Goal: Check status

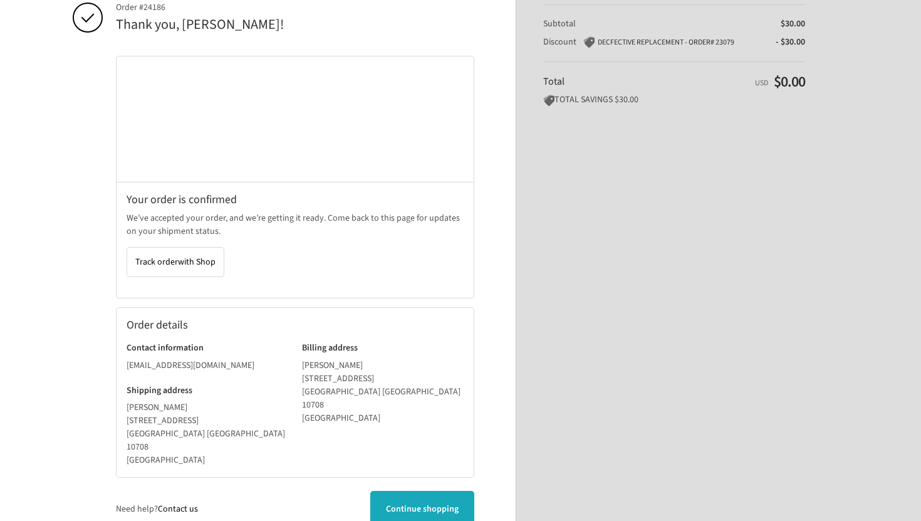
scroll to position [95, 0]
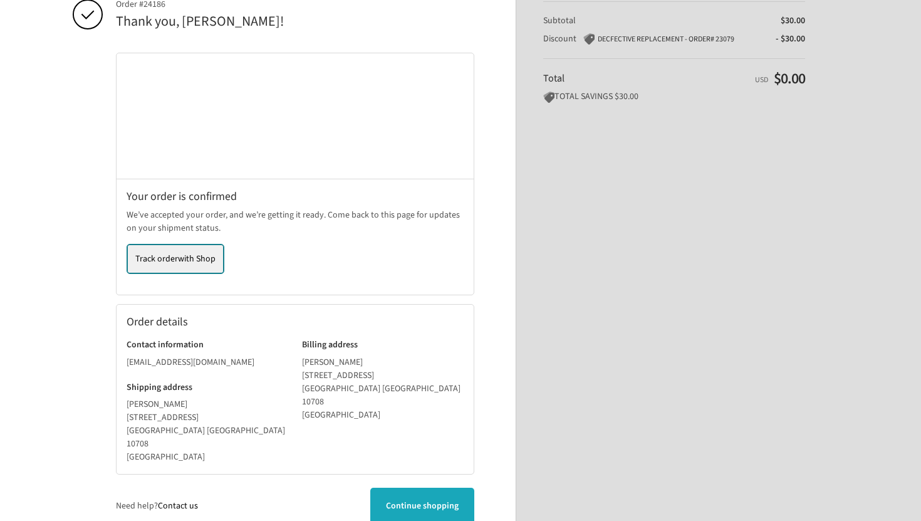
click at [203, 260] on span "with Shop" at bounding box center [197, 259] width 38 height 13
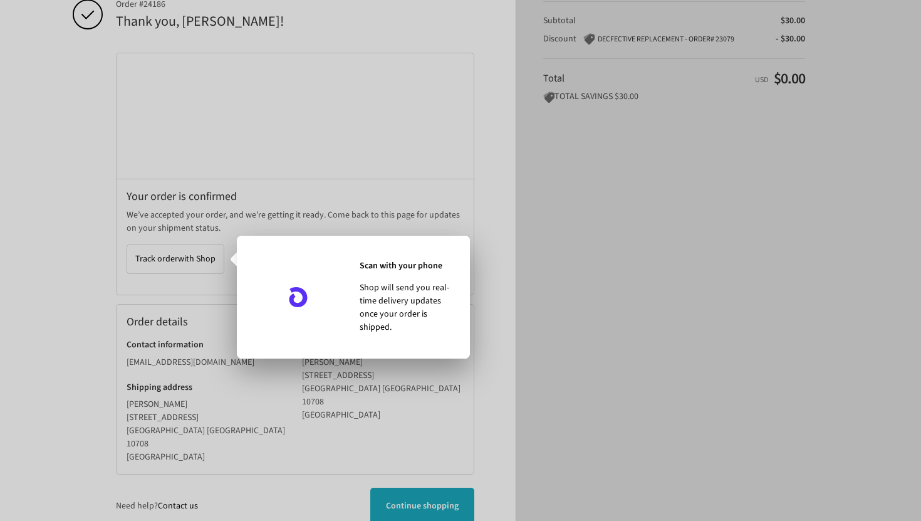
click at [373, 254] on div "Scan with your phone Shop will send you real-time delivery updates once your or…" at bounding box center [410, 297] width 100 height 103
click at [350, 212] on div at bounding box center [460, 260] width 921 height 521
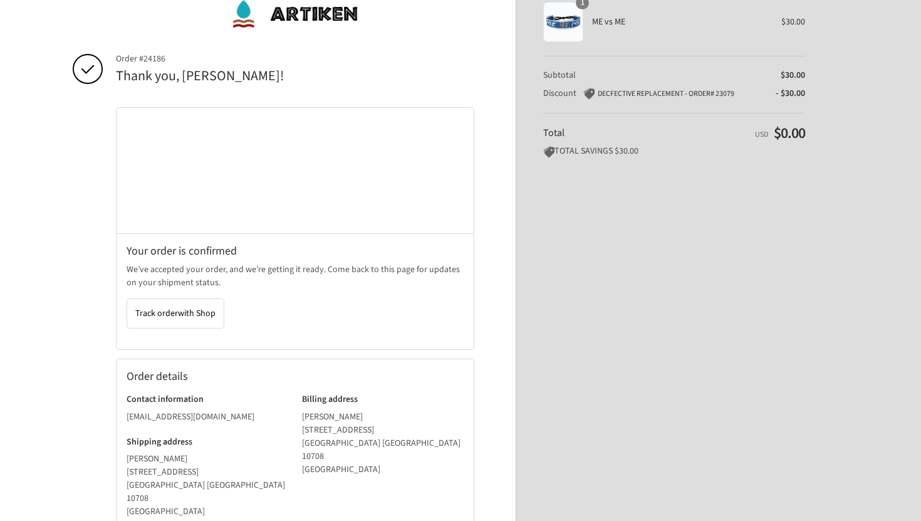
scroll to position [0, 0]
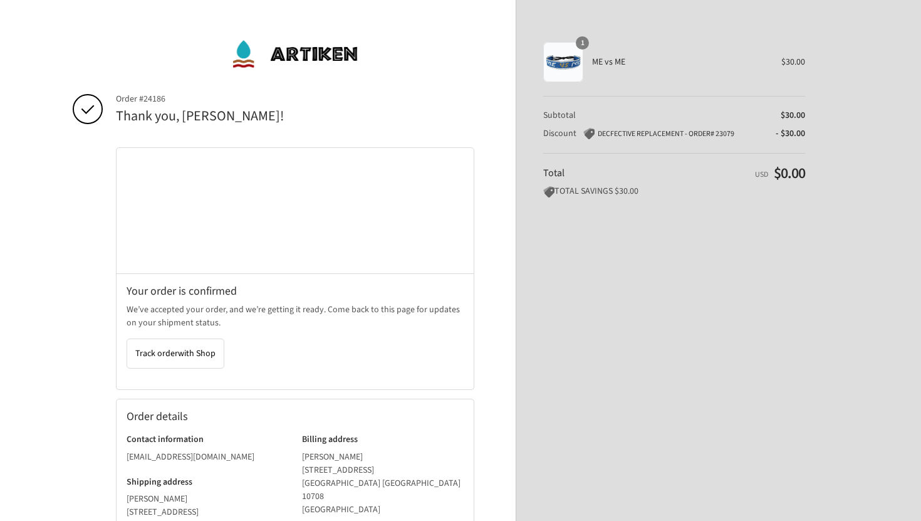
click at [679, 125] on th "Discount DECFECTIVE REPLACEMENT - ORDER# 23079" at bounding box center [641, 130] width 197 height 19
click at [660, 135] on span "DECFECTIVE REPLACEMENT - ORDER# 23079" at bounding box center [666, 133] width 137 height 11
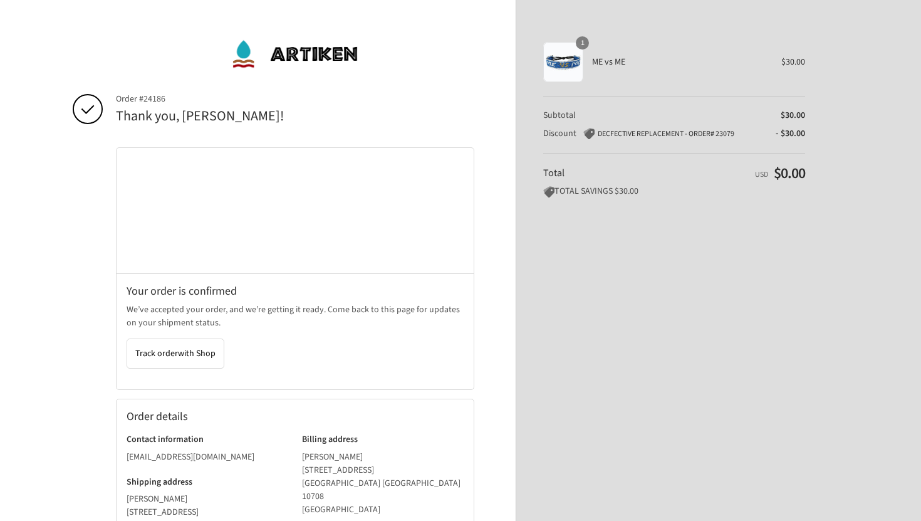
click at [664, 132] on span "DECFECTIVE REPLACEMENT - ORDER# 23079" at bounding box center [666, 133] width 137 height 11
click at [776, 134] on span "- $30.00" at bounding box center [790, 133] width 29 height 13
drag, startPoint x: 597, startPoint y: 135, endPoint x: 767, endPoint y: 132, distance: 169.9
click at [767, 132] on tr "Discount DECFECTIVE REPLACEMENT - ORDER# 23079 - $30.00 $30.00 off total order …" at bounding box center [674, 130] width 262 height 19
click at [731, 127] on span "DECFECTIVE REPLACEMENT - ORDER# 23079" at bounding box center [659, 133] width 151 height 13
